Goal: Information Seeking & Learning: Learn about a topic

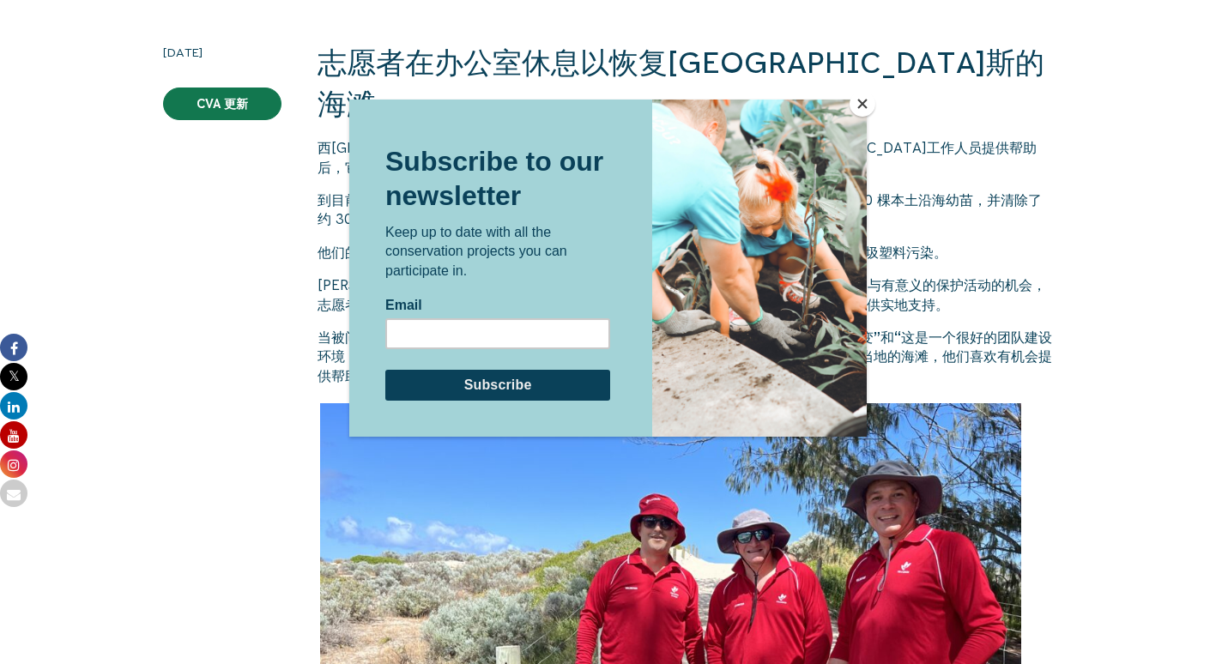
scroll to position [257, 0]
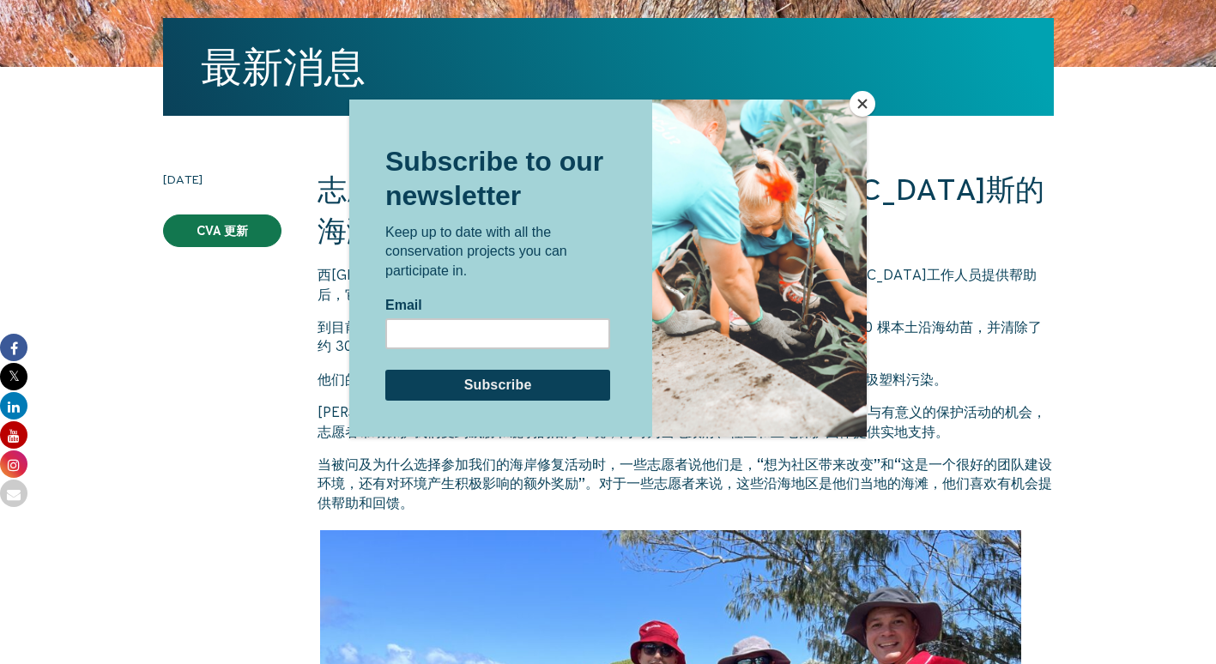
click at [857, 111] on button "关闭" at bounding box center [862, 104] width 26 height 26
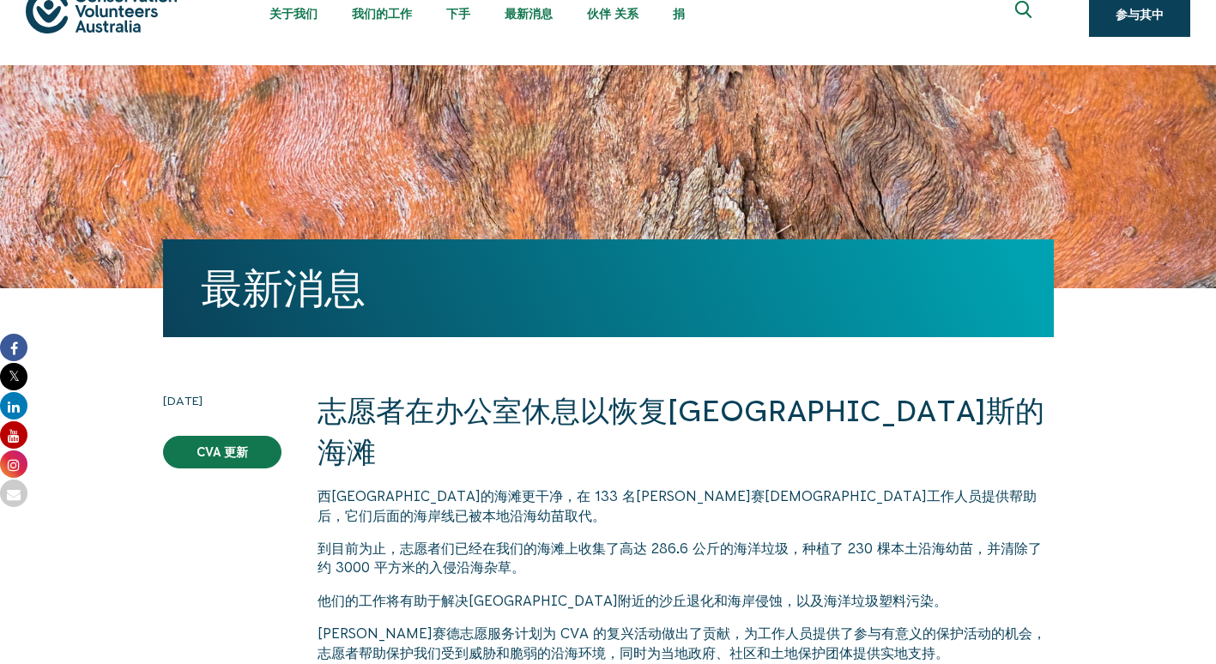
scroll to position [0, 0]
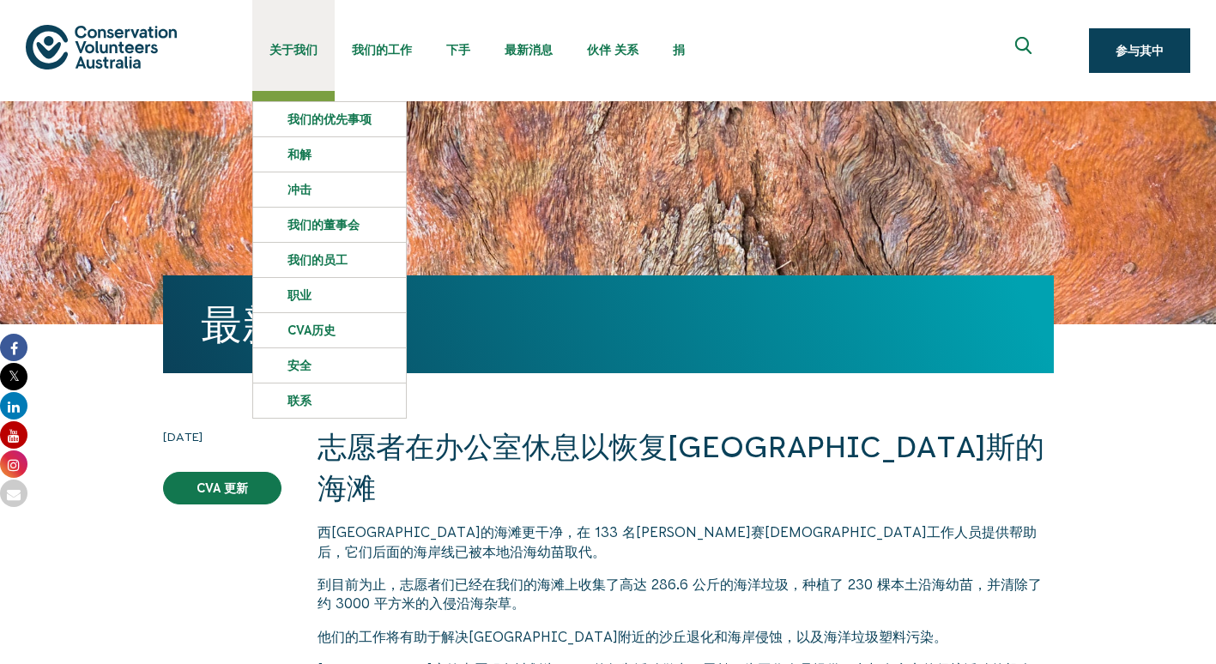
click at [280, 35] on link "关于我们" at bounding box center [293, 45] width 82 height 91
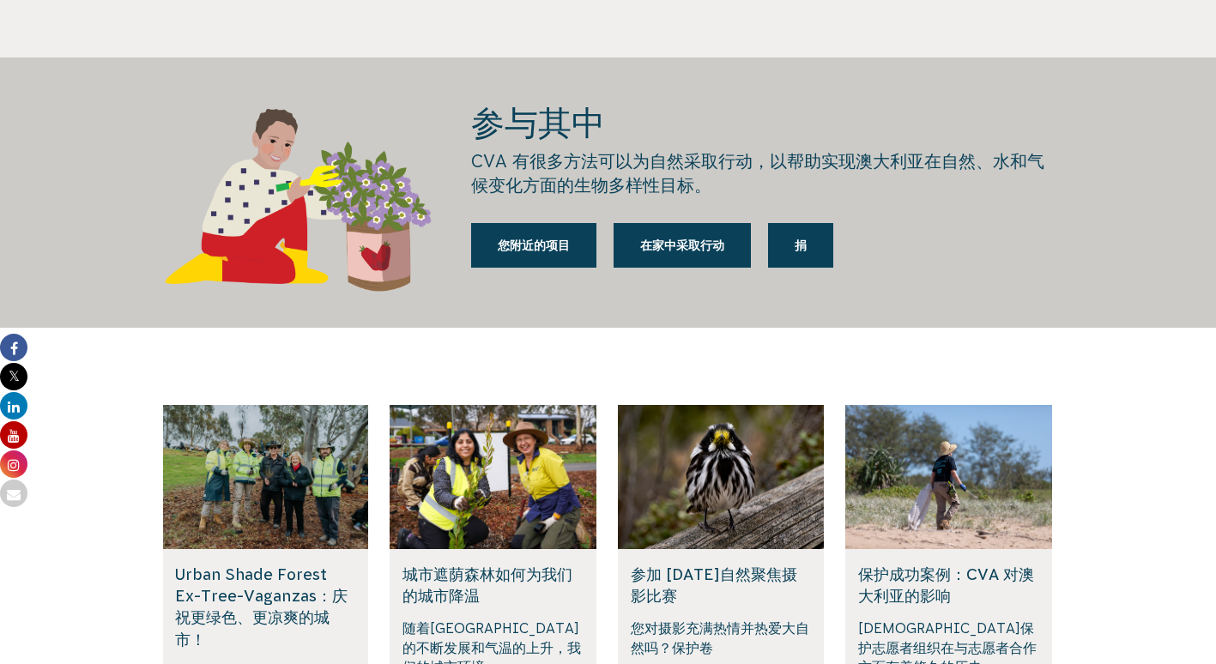
scroll to position [2145, 0]
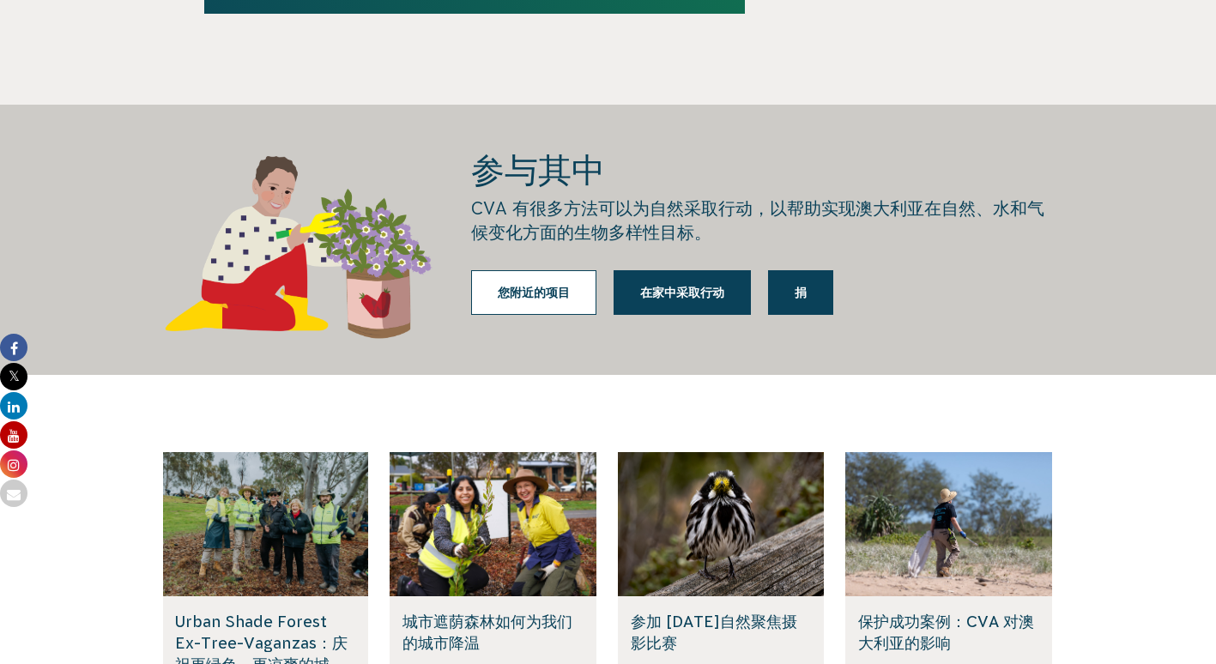
click at [582, 295] on link "您附近的项目" at bounding box center [533, 292] width 125 height 45
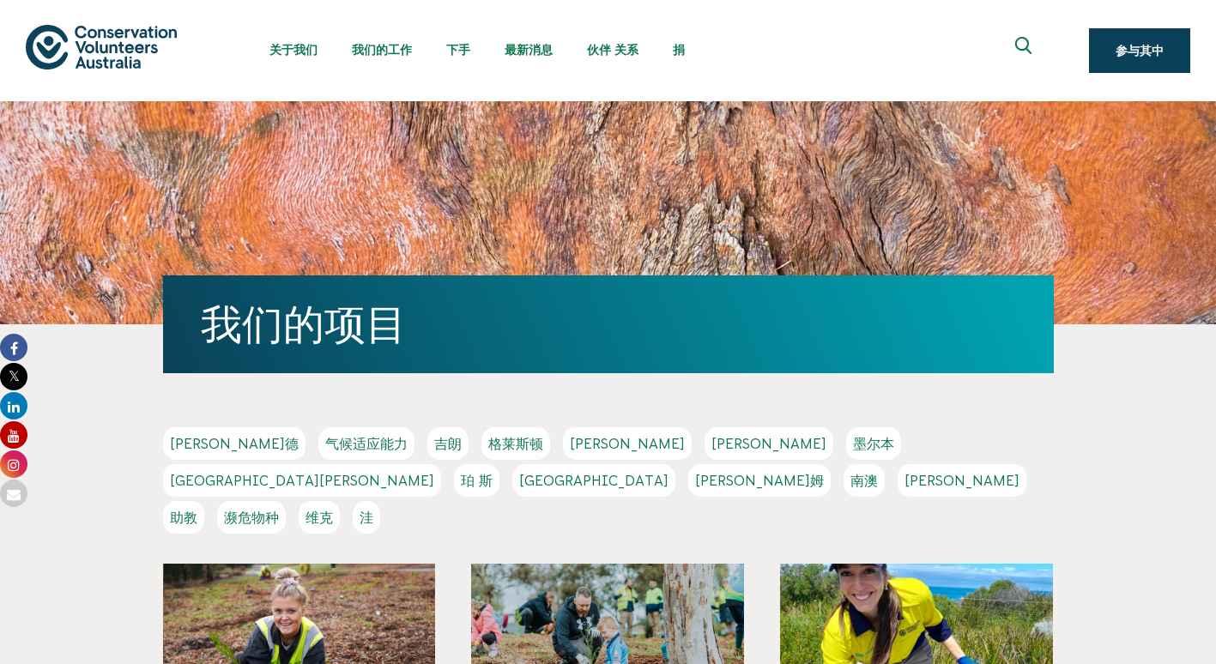
click at [441, 464] on link "新南威尔士州" at bounding box center [302, 480] width 278 height 33
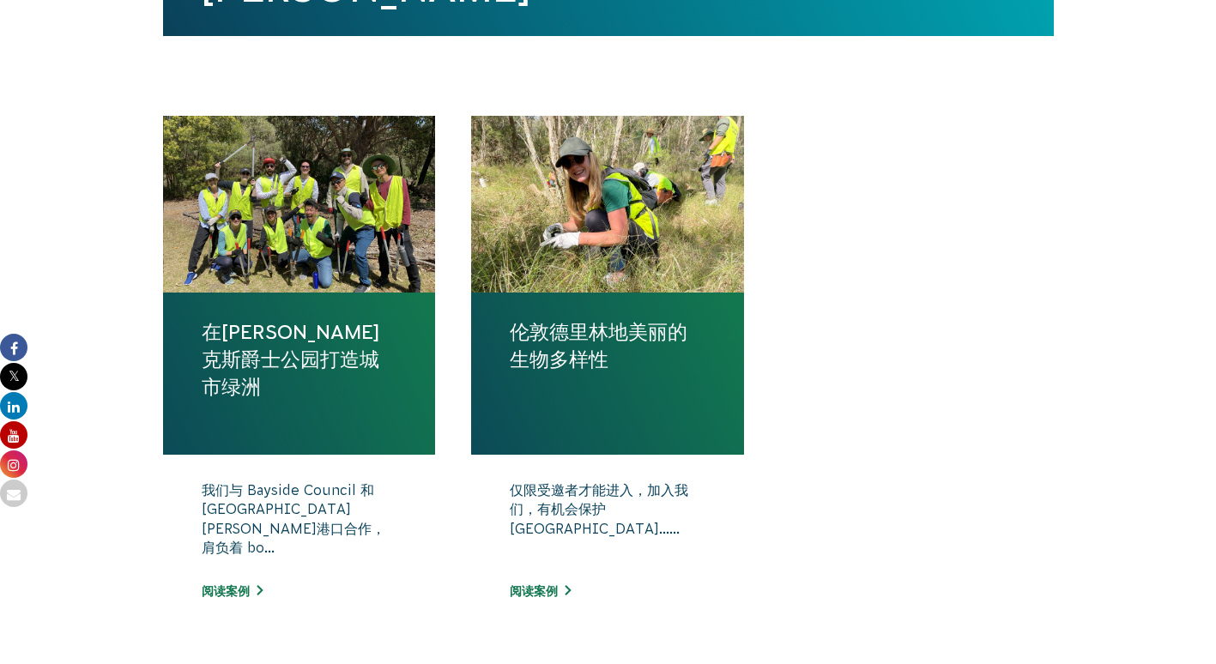
scroll to position [515, 0]
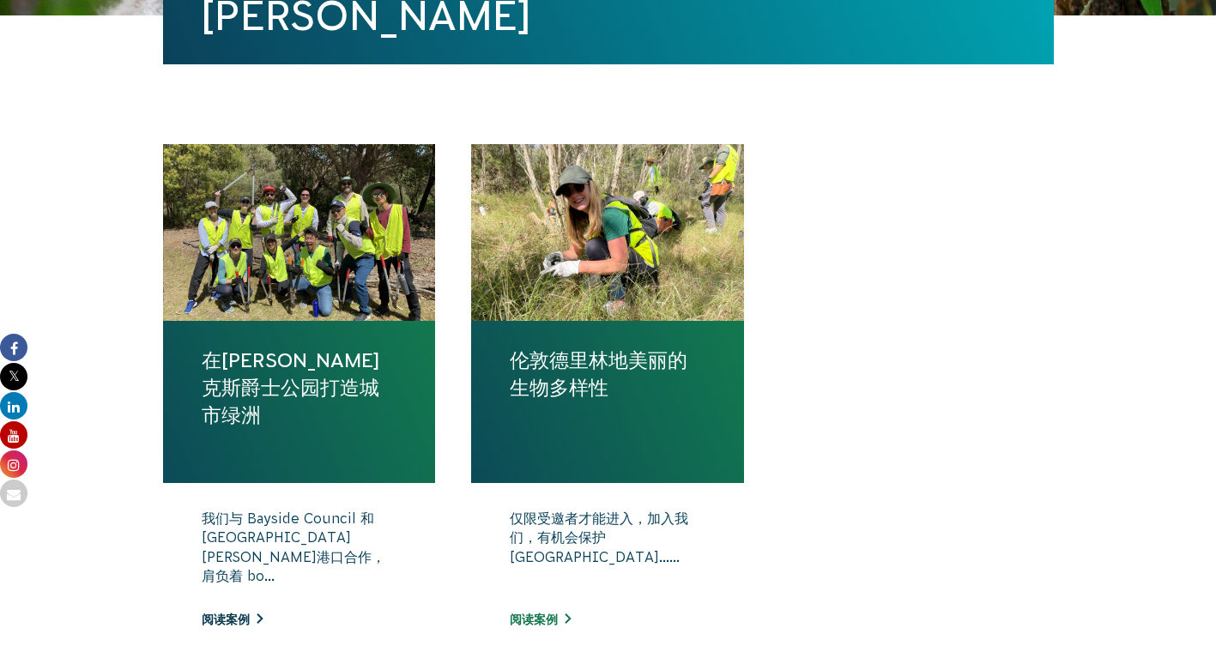
click at [241, 617] on link "阅读案例" at bounding box center [232, 620] width 61 height 14
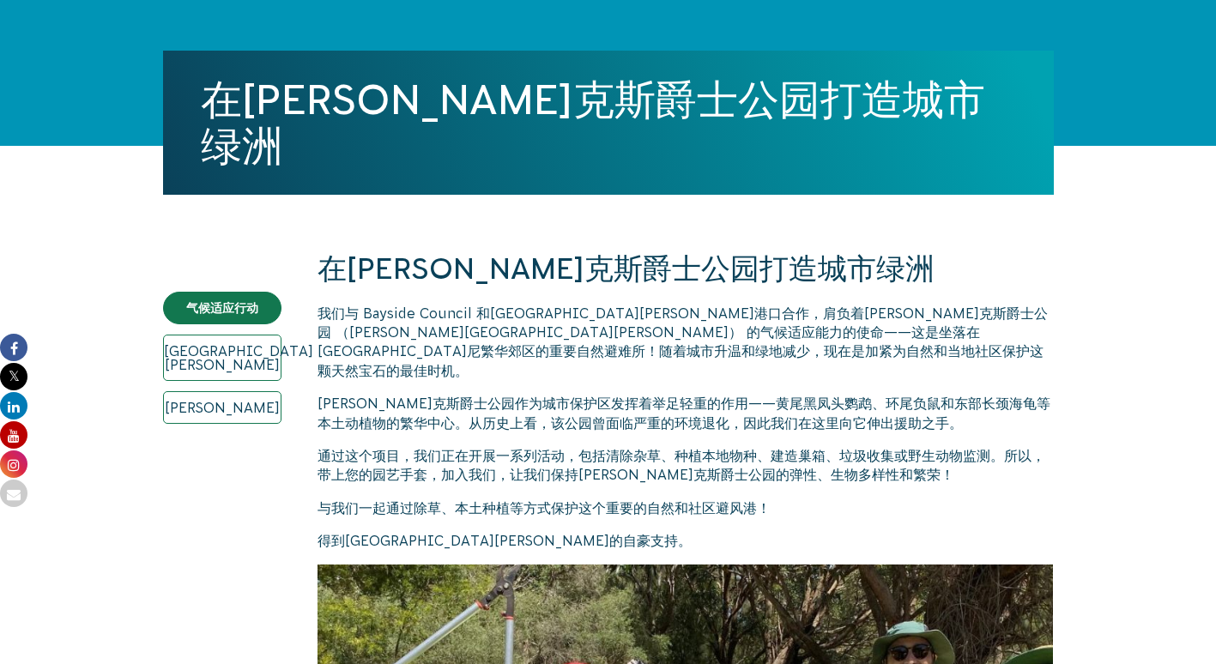
scroll to position [218, 0]
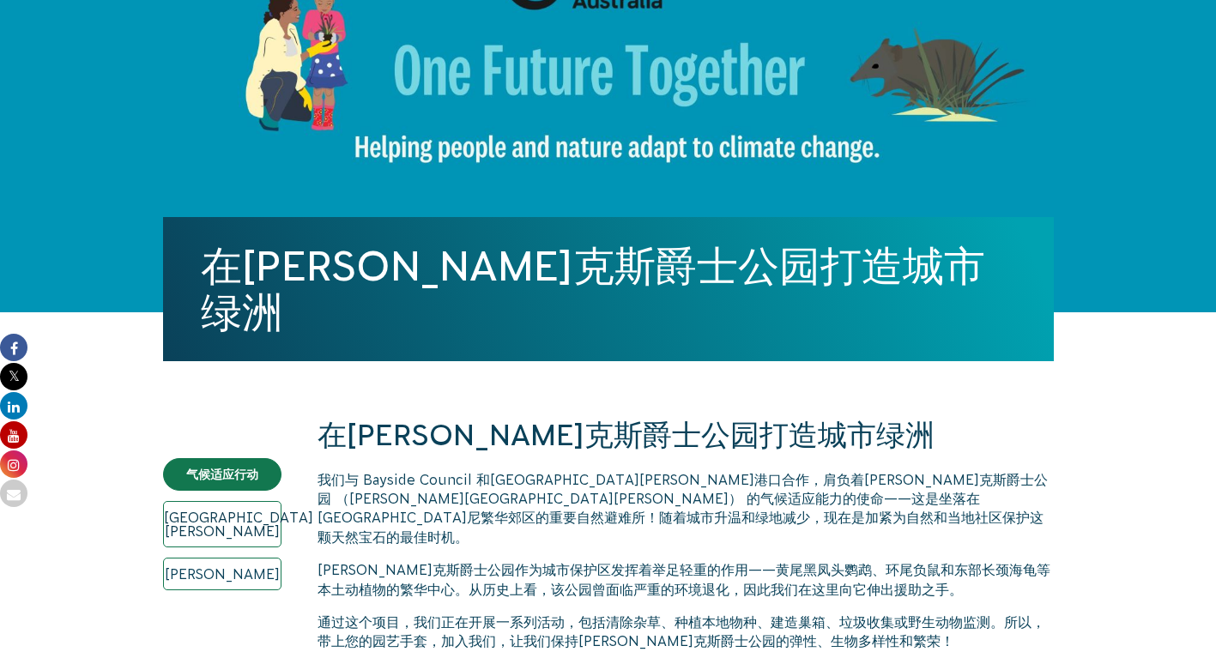
click at [226, 526] on link "[GEOGRAPHIC_DATA][PERSON_NAME]" at bounding box center [222, 524] width 118 height 46
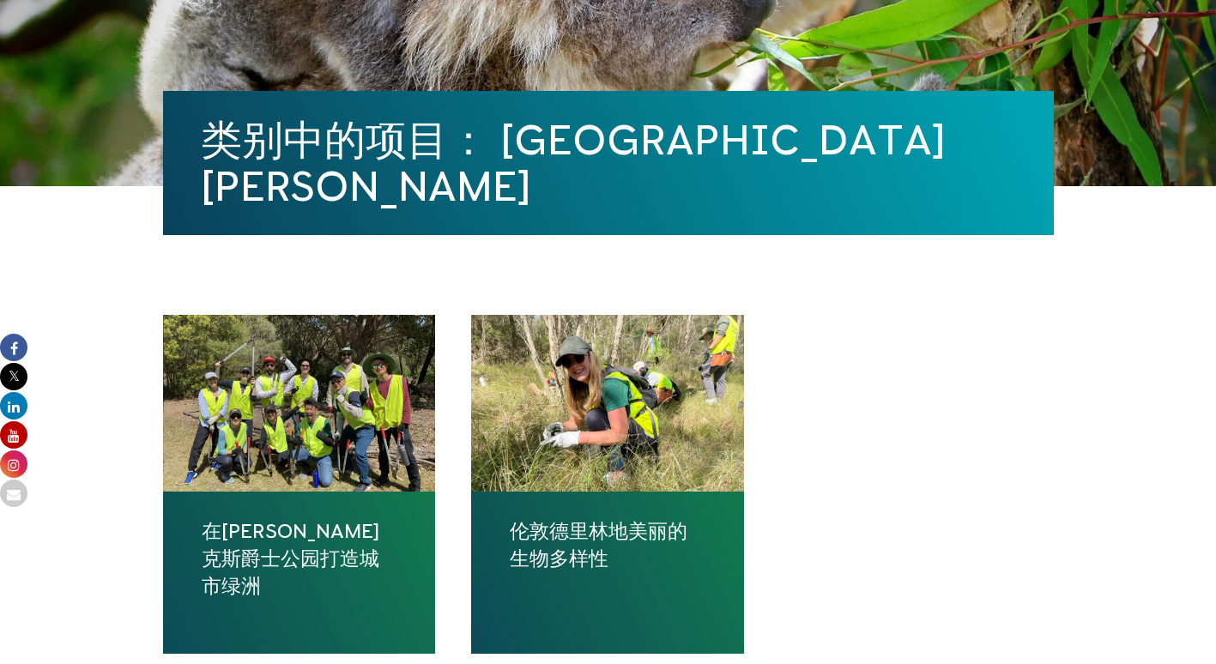
scroll to position [429, 0]
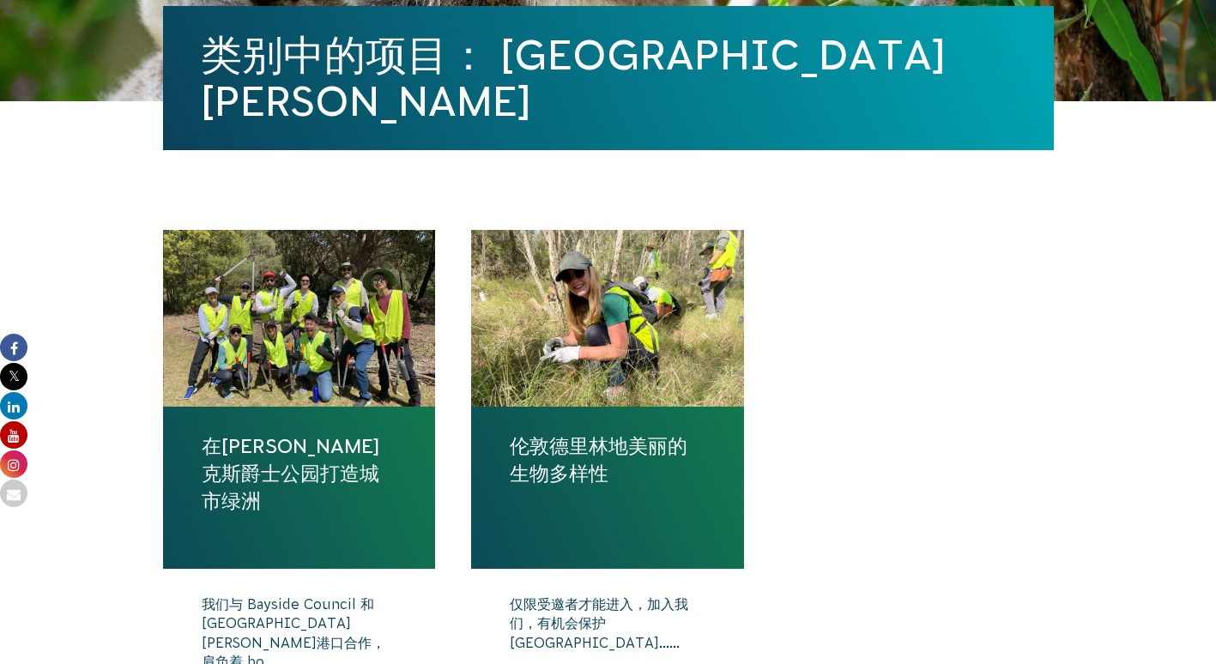
click at [426, 422] on h4 "在约瑟夫·班克斯爵士公园打造城市绿洲" at bounding box center [299, 488] width 273 height 162
click at [392, 428] on h4 "在[PERSON_NAME]克斯爵士公园打造城市绿洲" at bounding box center [299, 488] width 273 height 162
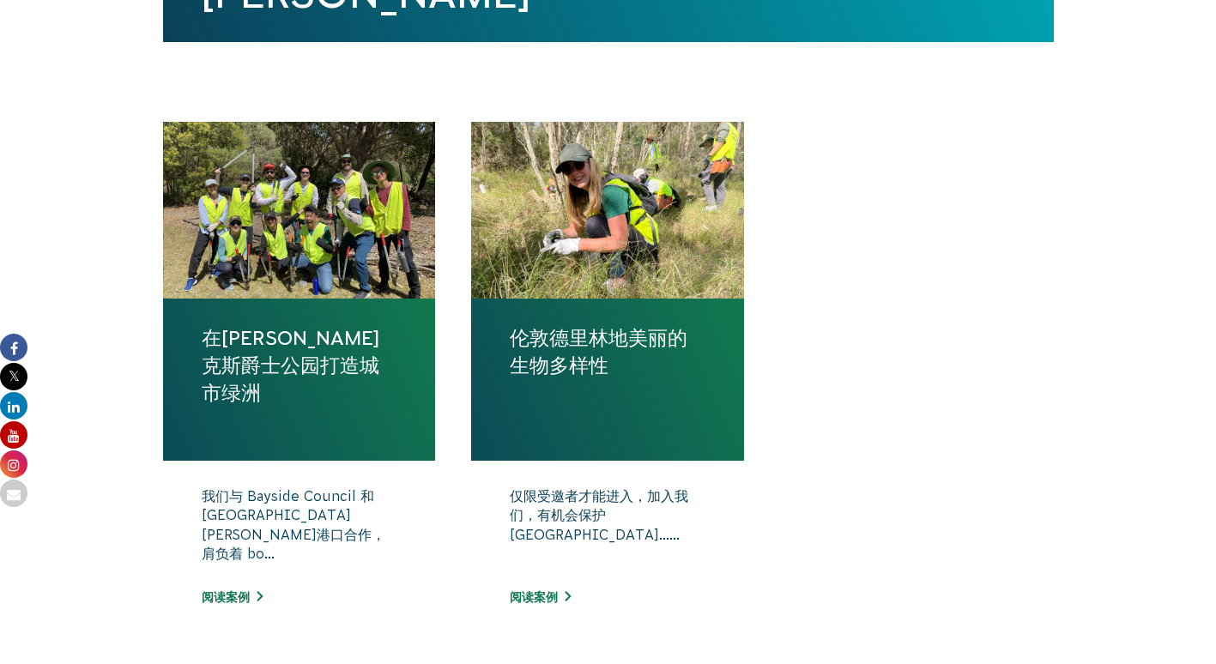
scroll to position [601, 0]
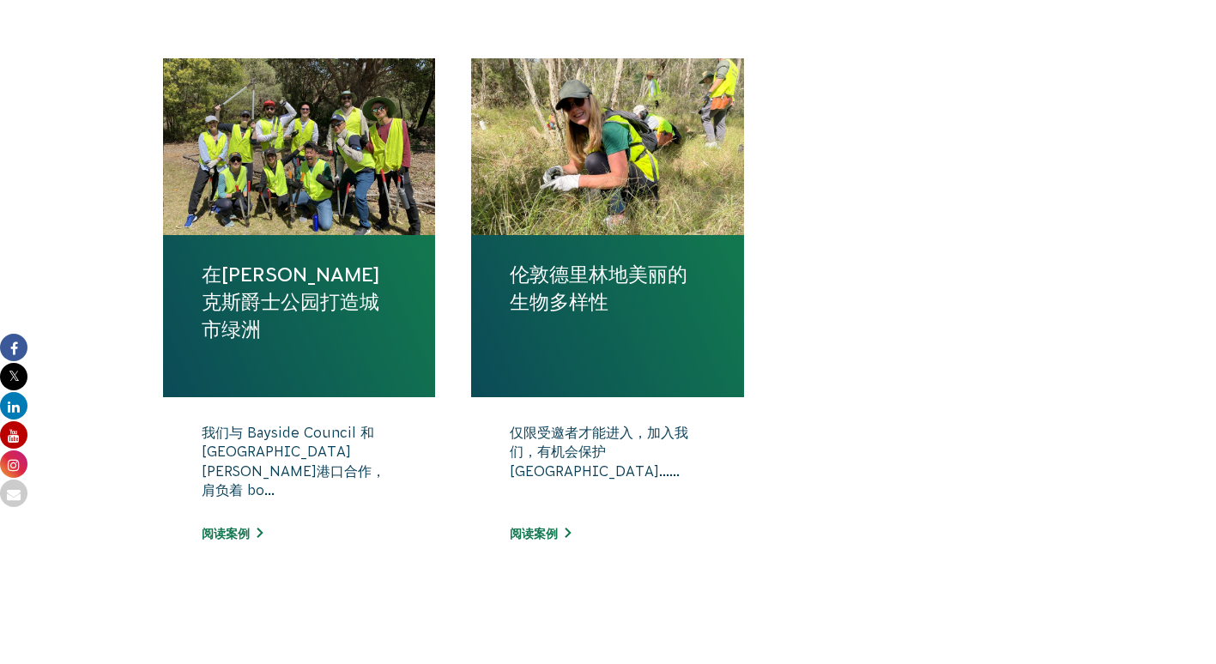
click at [304, 460] on p "我们与 Bayside Council 和新南威尔士州港口合作，肩负着 bo..." at bounding box center [300, 466] width 196 height 86
click at [232, 528] on link "阅读案例" at bounding box center [232, 534] width 61 height 14
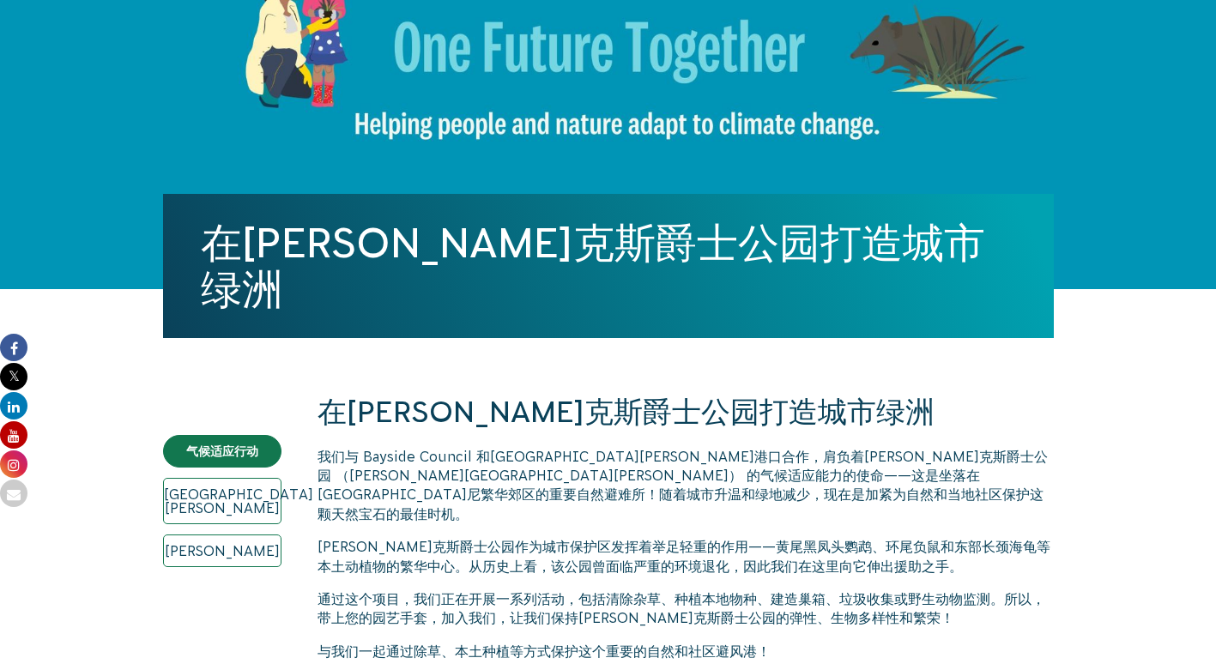
scroll to position [257, 0]
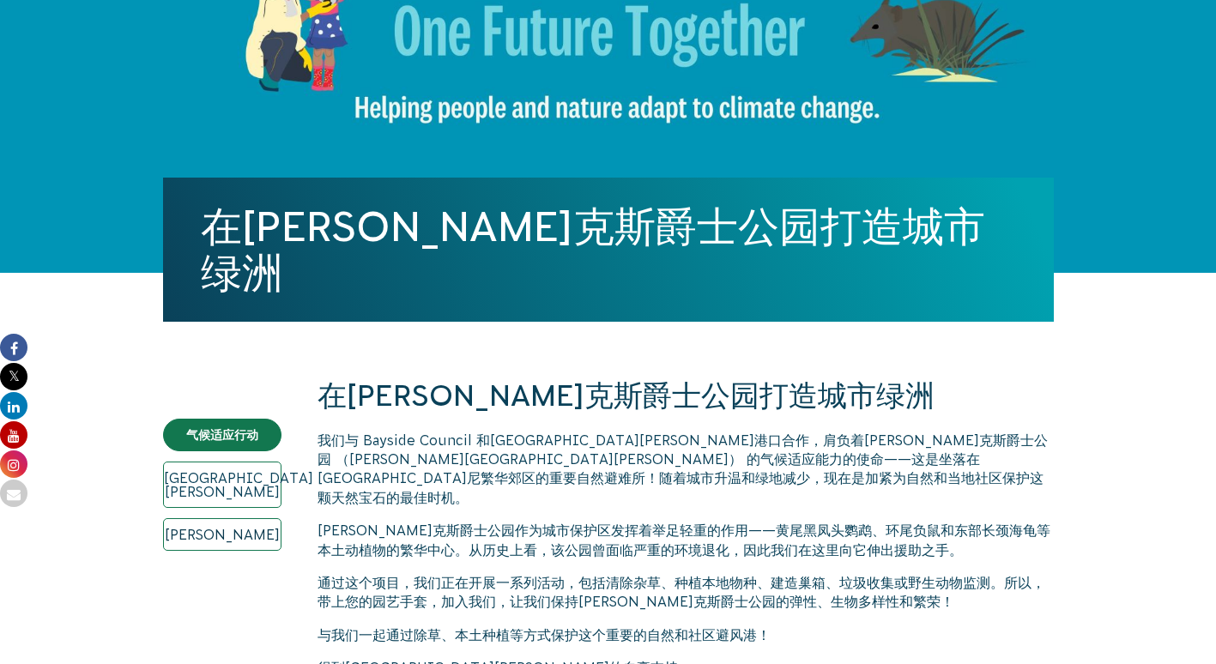
click at [232, 528] on link "[PERSON_NAME]" at bounding box center [222, 534] width 118 height 33
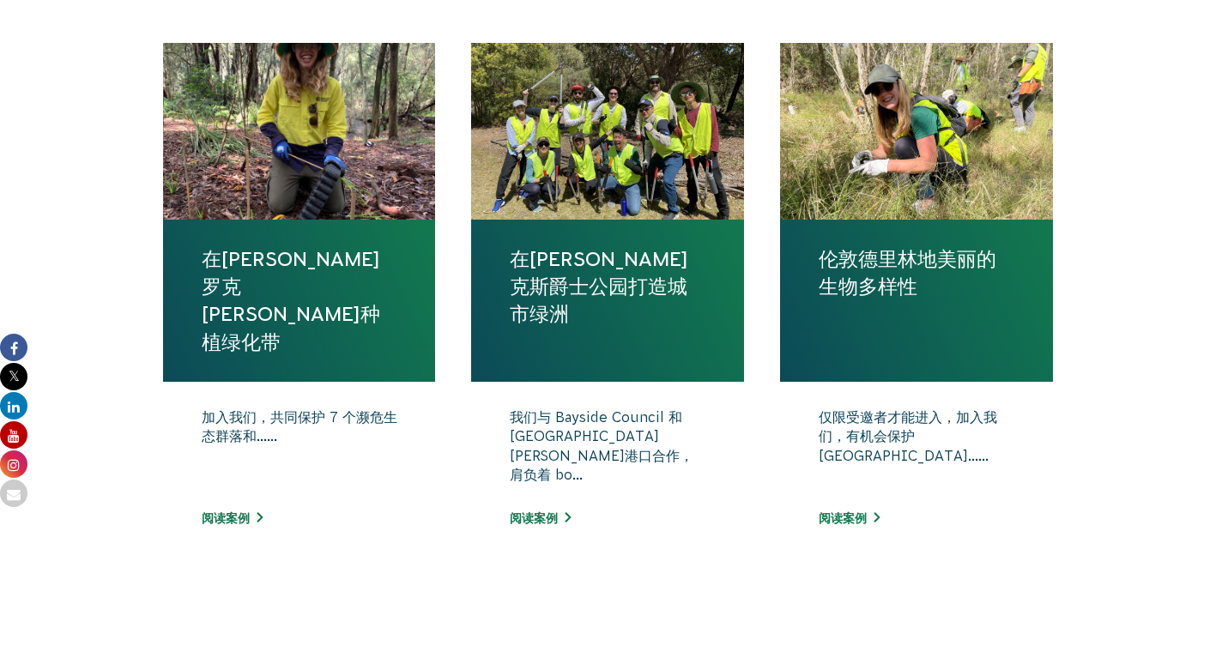
scroll to position [601, 0]
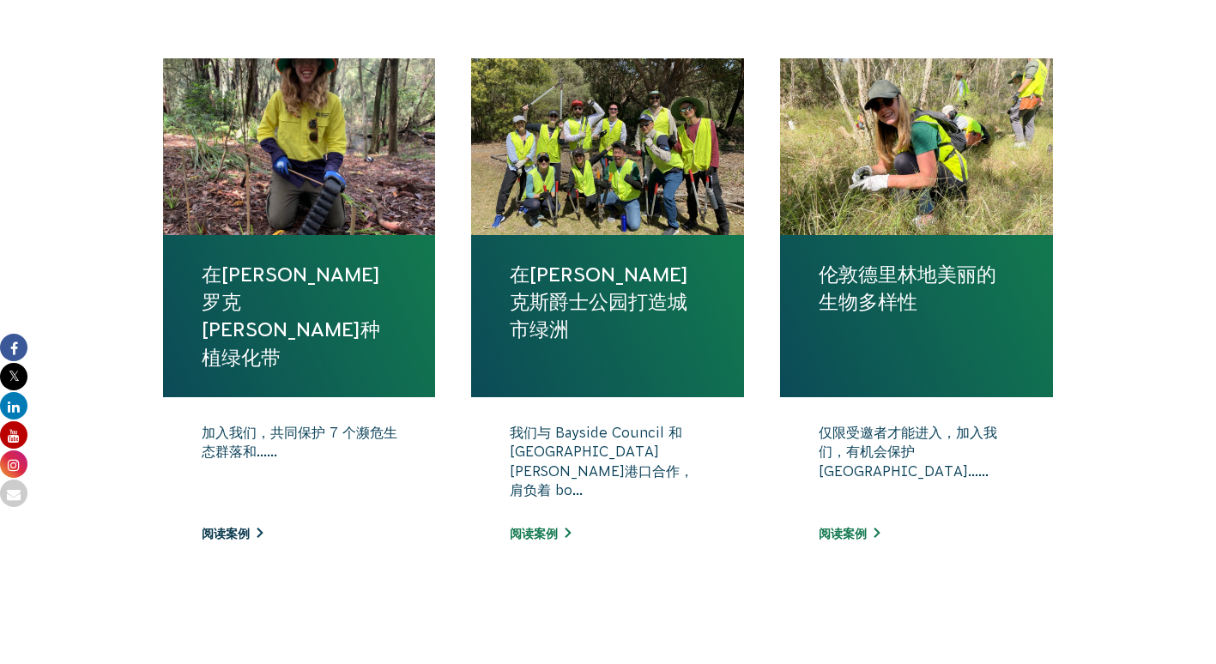
click at [216, 534] on link "阅读案例" at bounding box center [232, 534] width 61 height 14
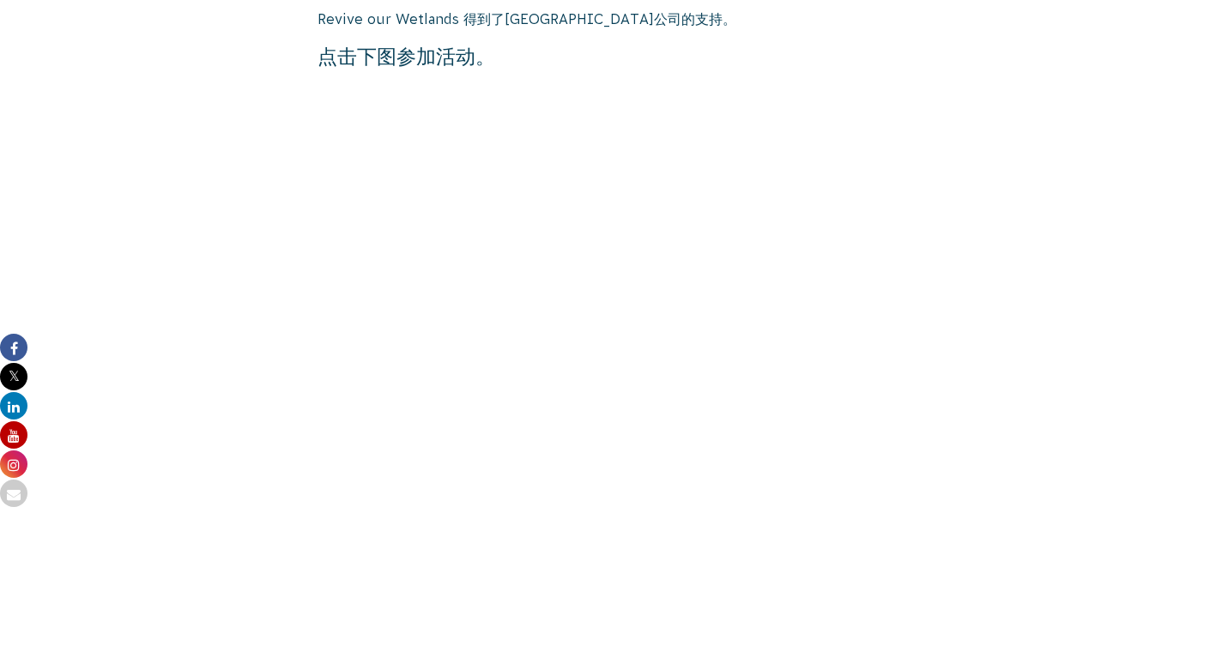
scroll to position [1002, 0]
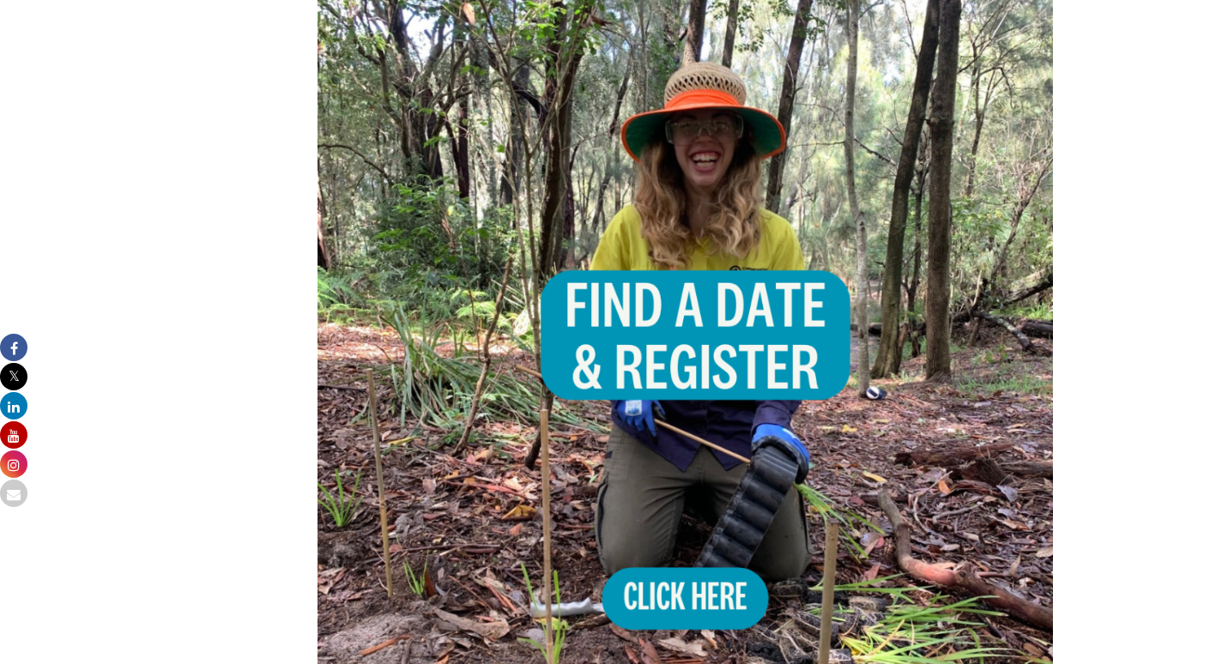
click at [737, 358] on img at bounding box center [685, 359] width 736 height 736
